Goal: Entertainment & Leisure: Consume media (video, audio)

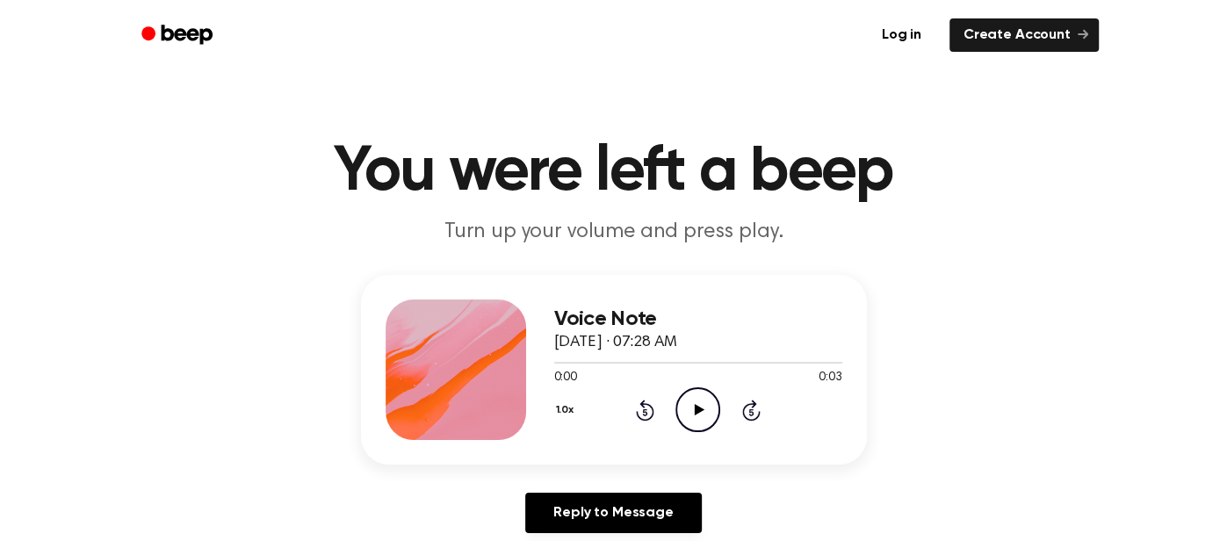
click at [665, 401] on div "1.0x Rewind 5 seconds Play Audio Skip 5 seconds" at bounding box center [698, 409] width 288 height 45
click at [683, 409] on icon "Play Audio" at bounding box center [698, 409] width 45 height 45
click at [699, 408] on icon at bounding box center [700, 409] width 10 height 11
click at [683, 408] on icon "Play Audio" at bounding box center [698, 409] width 45 height 45
